Goal: Information Seeking & Learning: Learn about a topic

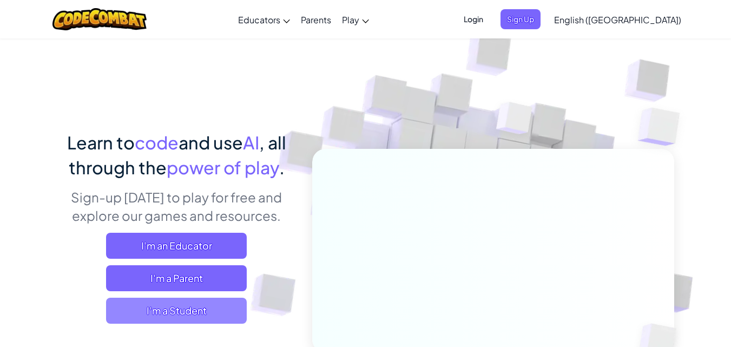
click at [177, 317] on span "I'm a Student" at bounding box center [176, 311] width 141 height 26
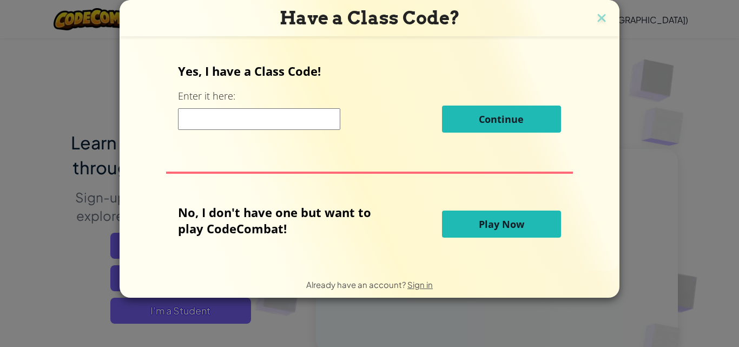
click at [233, 113] on input at bounding box center [259, 119] width 162 height 22
click at [465, 223] on button "Play Now" at bounding box center [501, 224] width 119 height 27
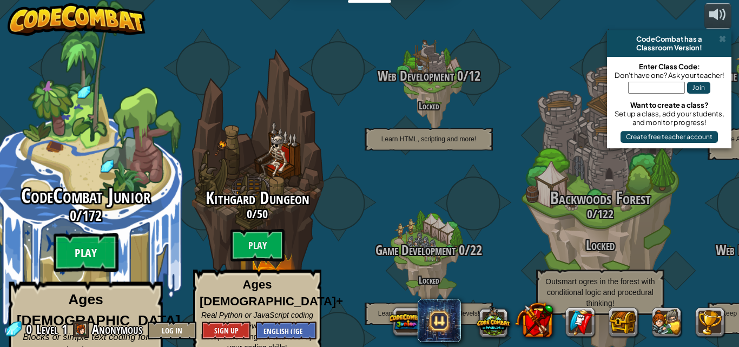
click at [79, 238] on btn "Play" at bounding box center [86, 252] width 65 height 39
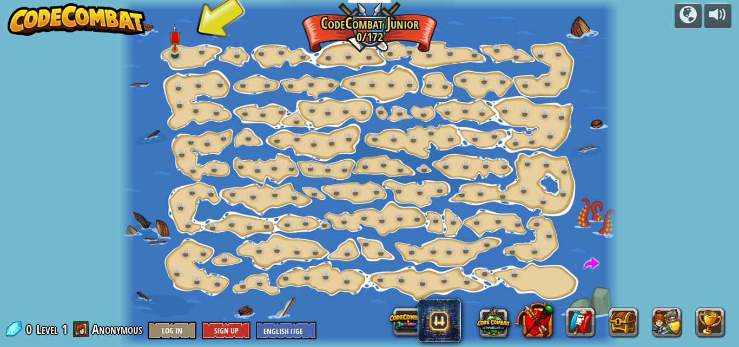
click at [173, 45] on img at bounding box center [174, 37] width 11 height 27
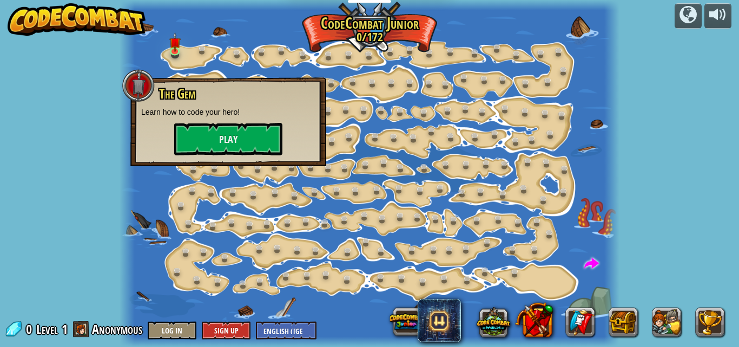
click at [227, 122] on div "The Gem Learn how to code your hero! Play" at bounding box center [228, 121] width 174 height 69
click at [224, 133] on button "Play" at bounding box center [228, 139] width 108 height 32
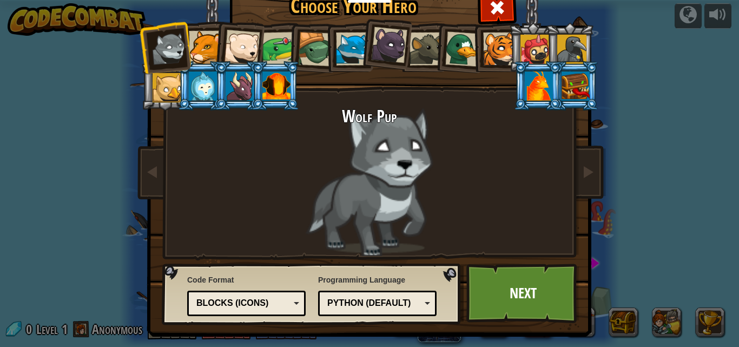
scroll to position [10, 0]
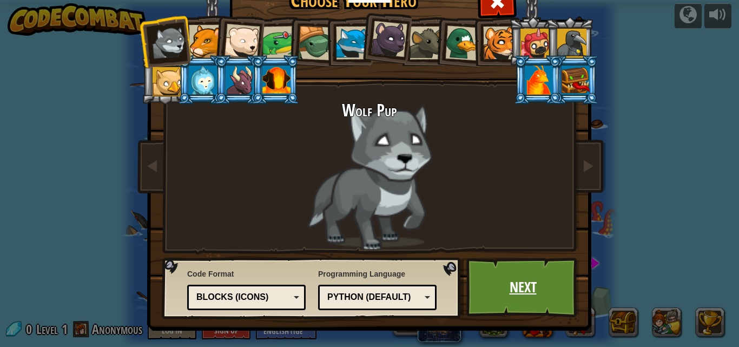
drag, startPoint x: 297, startPoint y: 150, endPoint x: 566, endPoint y: 284, distance: 301.1
click at [370, 287] on div "Python (Default) JavaScript Lua C++ Java (Experimental) Python (Default)" at bounding box center [377, 297] width 119 height 25
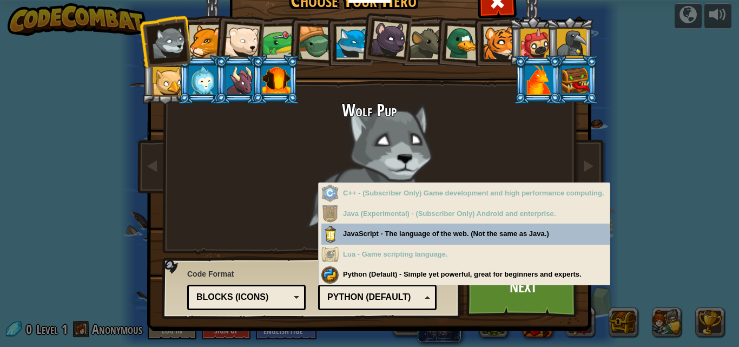
click at [277, 293] on div "Blocks (Icons)" at bounding box center [243, 297] width 94 height 12
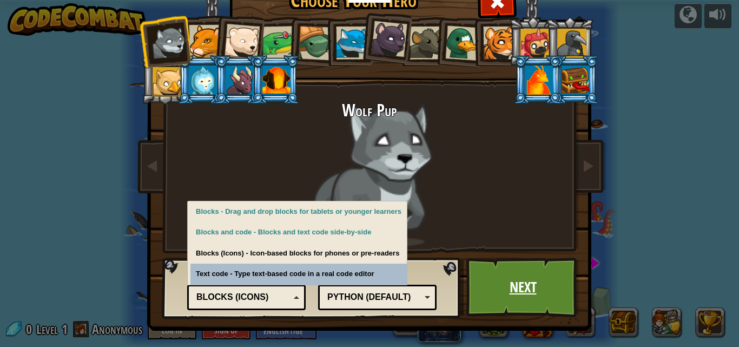
click at [520, 294] on link "Next" at bounding box center [522, 288] width 113 height 60
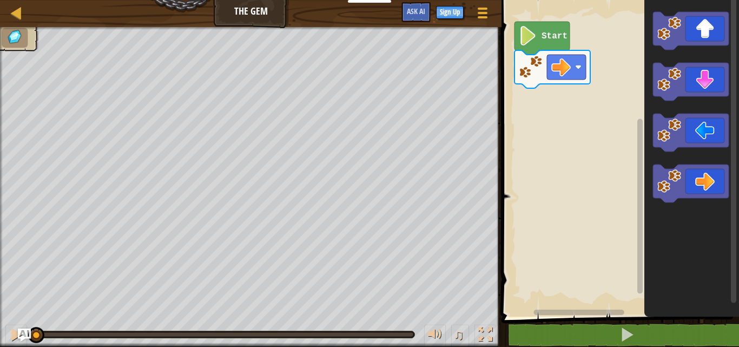
click at [526, 34] on image "Blockly Workspace" at bounding box center [528, 35] width 18 height 19
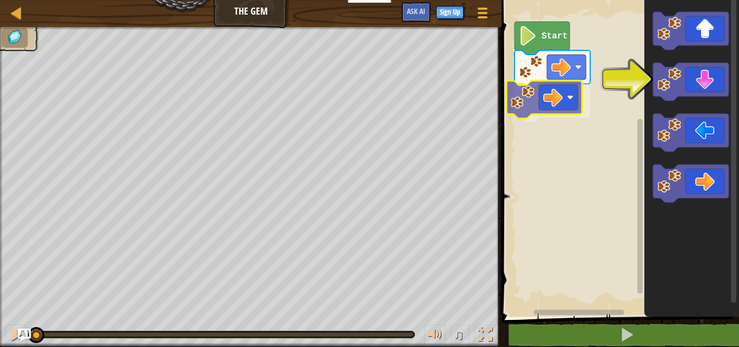
click at [566, 91] on div "Start" at bounding box center [618, 156] width 241 height 322
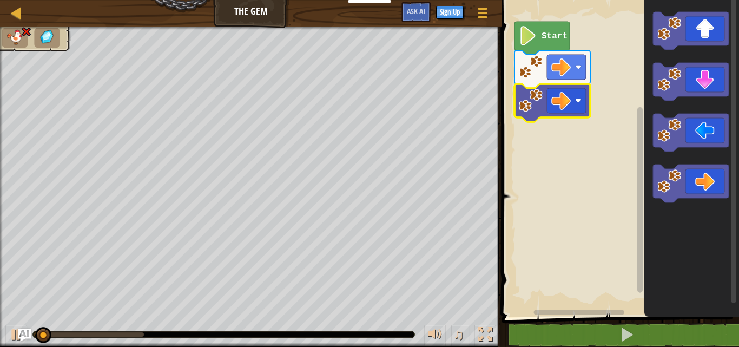
click at [548, 30] on icon "Blockly Workspace" at bounding box center [542, 38] width 55 height 33
